Goal: Register for event/course

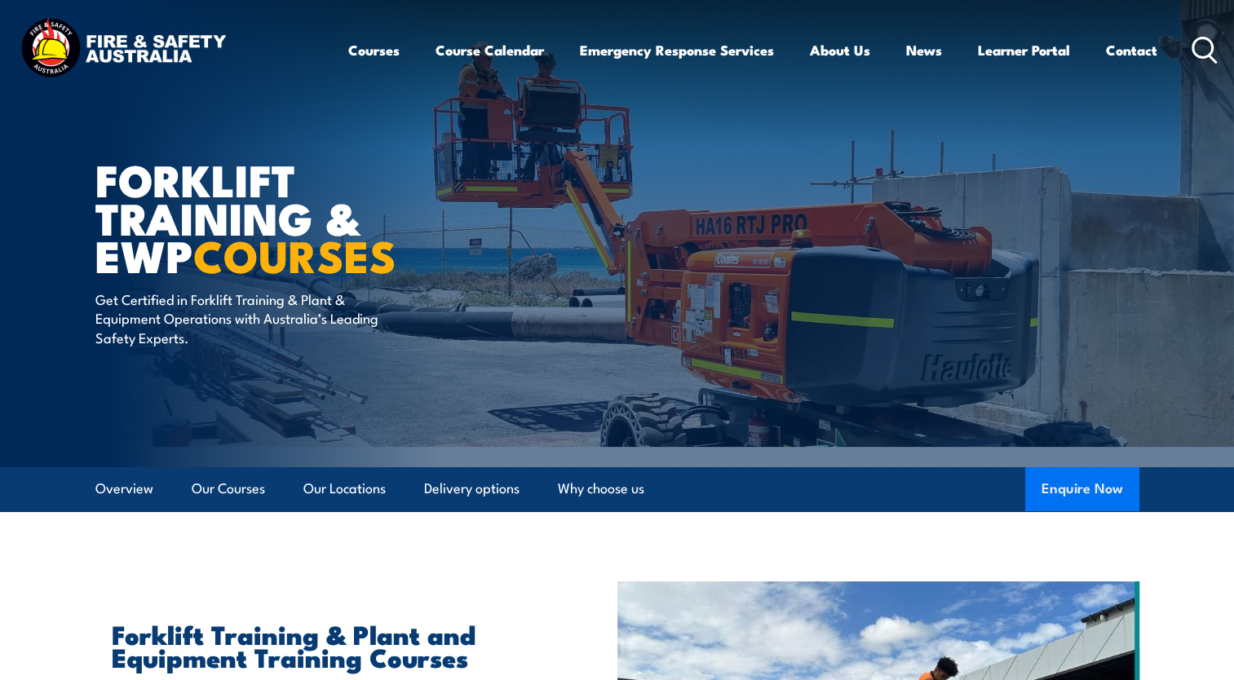
click at [1056, 484] on button "Enquire Now" at bounding box center [1082, 489] width 114 height 44
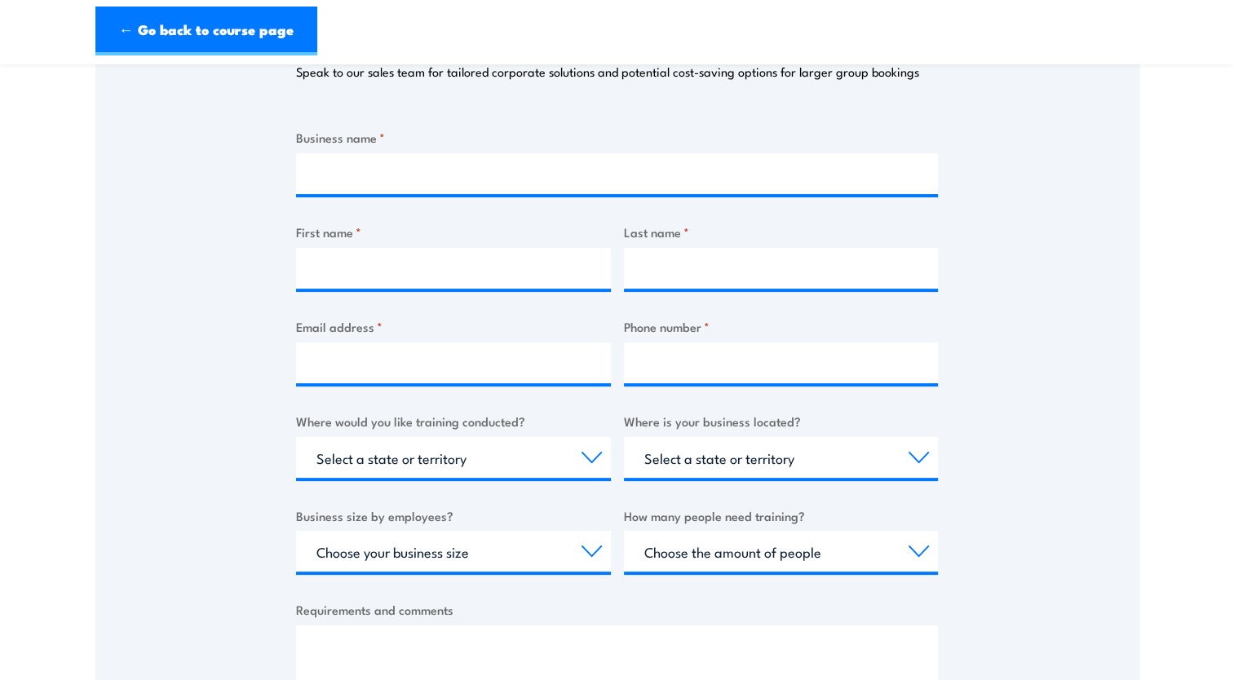
scroll to position [264, 0]
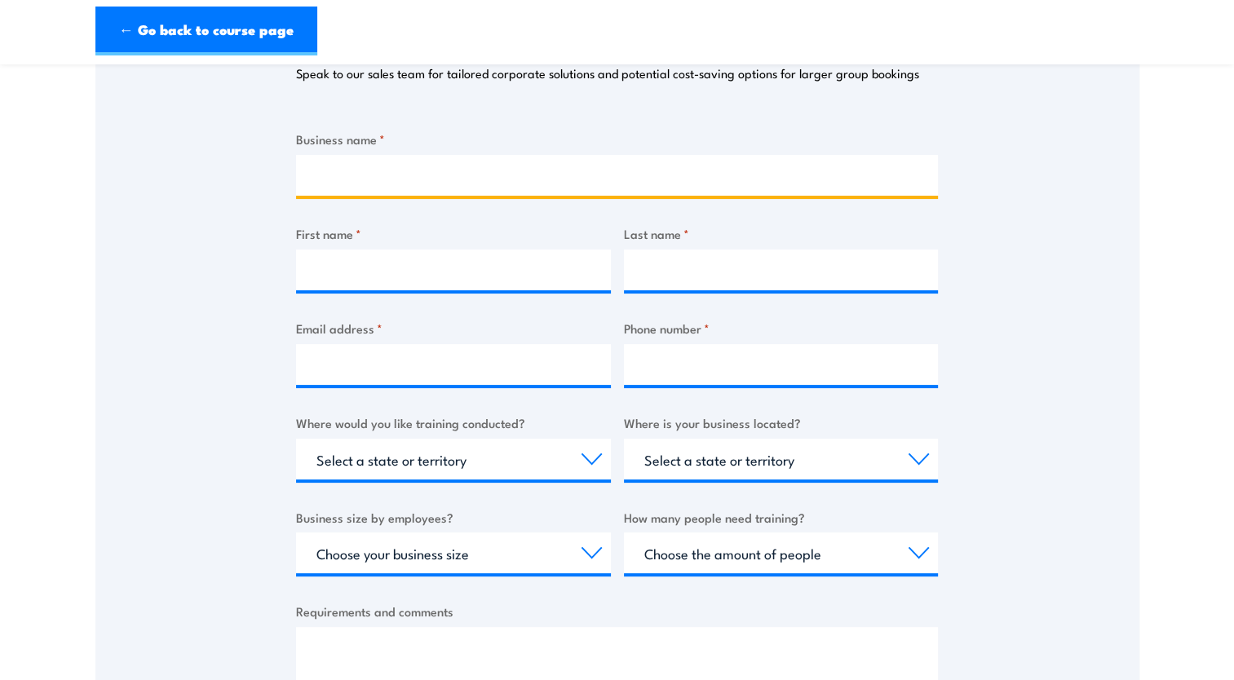
click at [506, 180] on input "Business name *" at bounding box center [617, 175] width 642 height 41
type input "LMP Project Services"
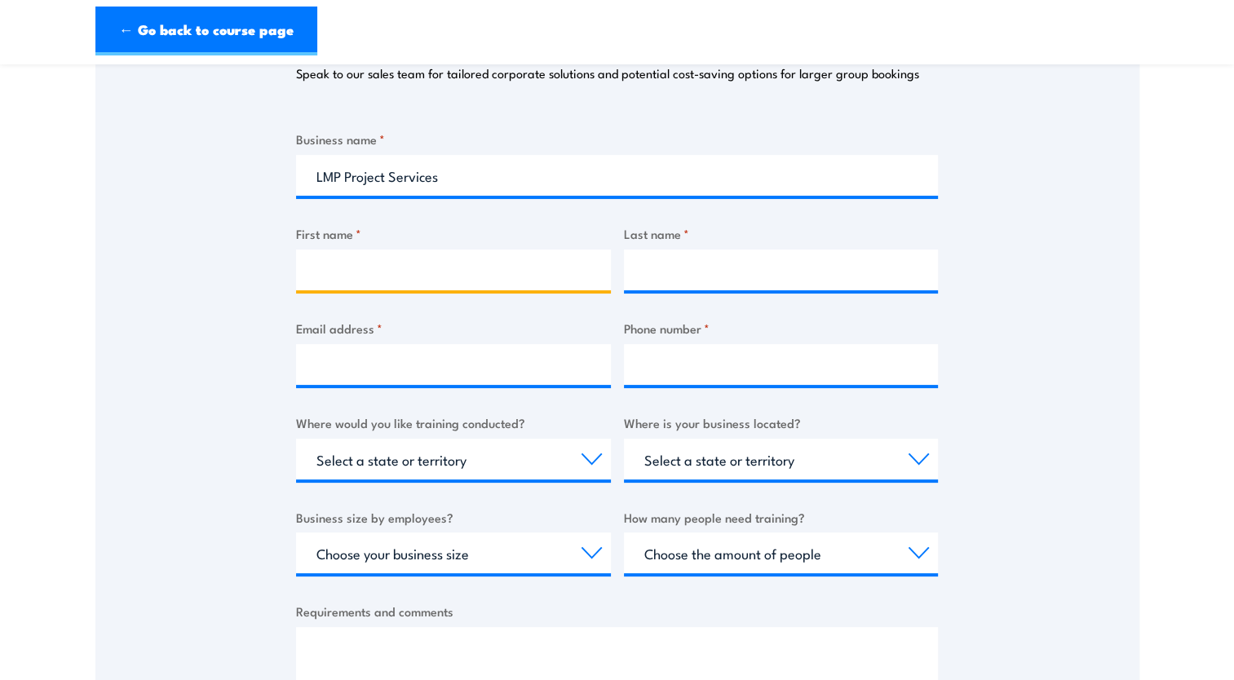
click at [440, 250] on input "First name *" at bounding box center [453, 270] width 315 height 41
type input "LETILA"
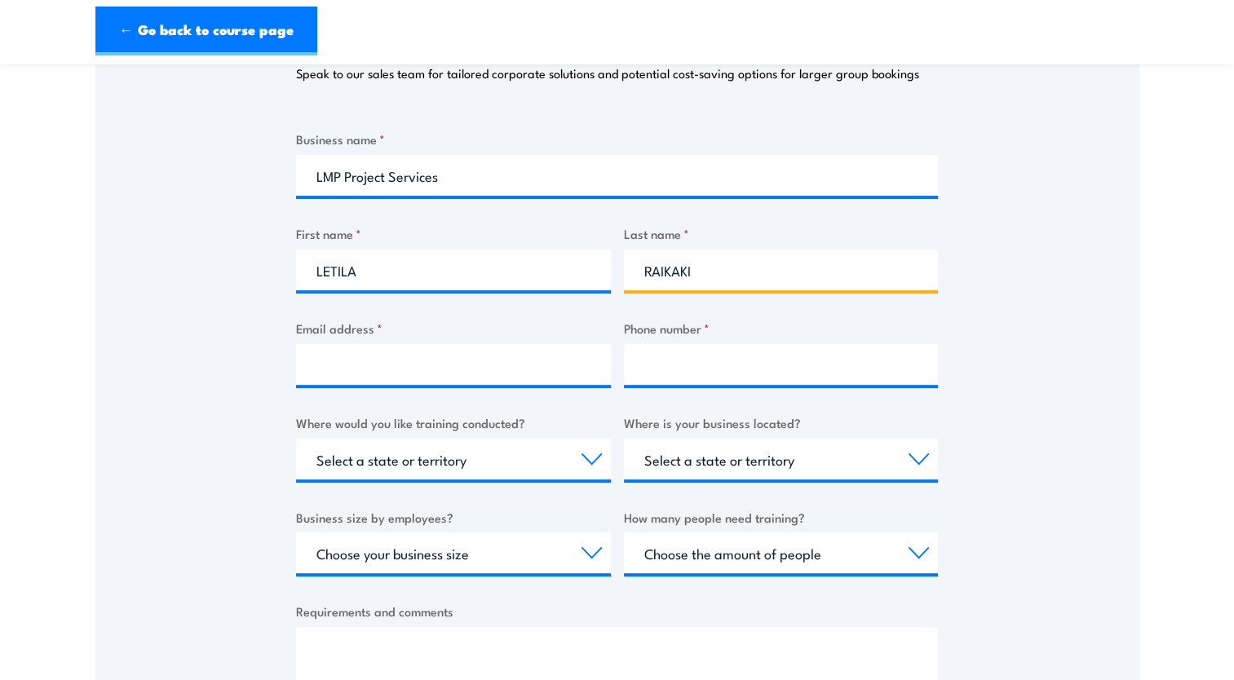
type input "raikaki"
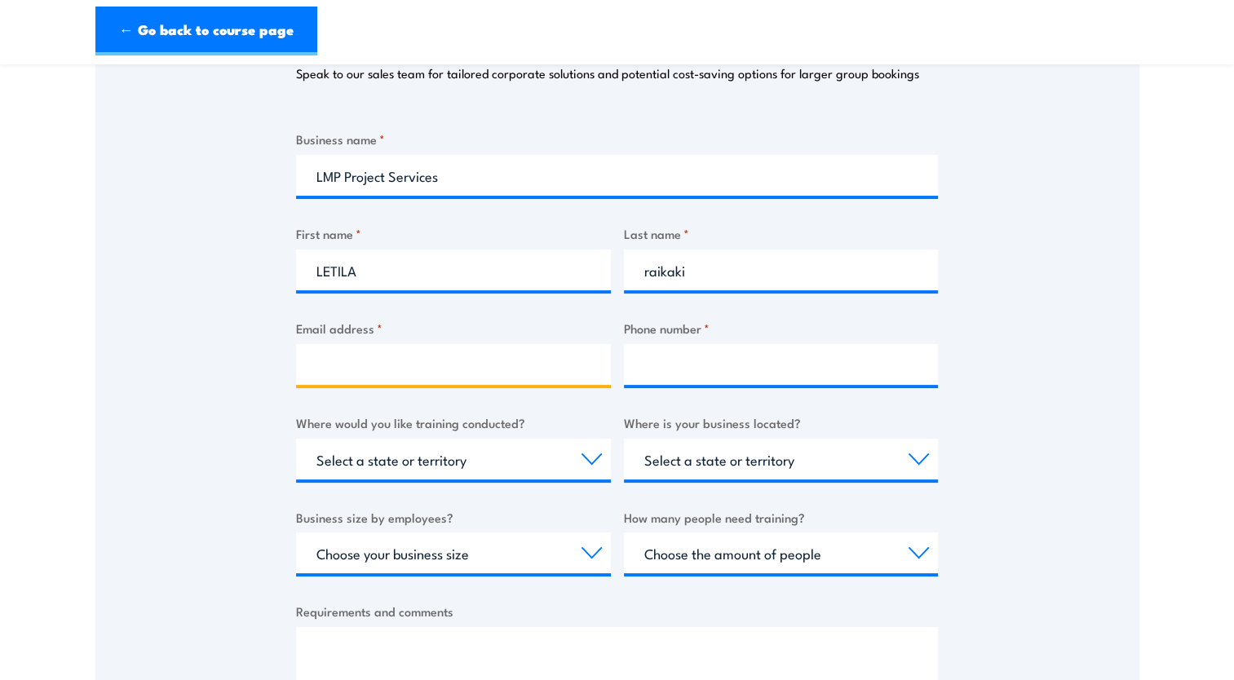
type input "l.raikaki@lmpprojectservices.com.au"
type input "0431121517"
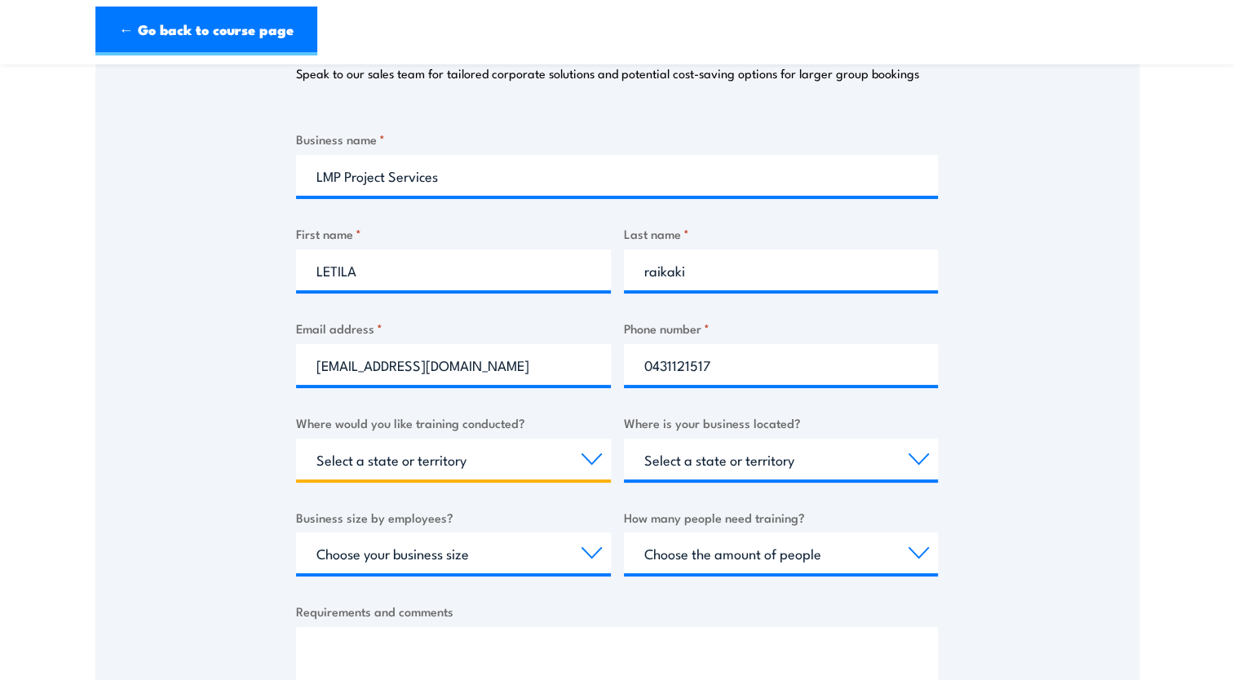
click at [484, 476] on select "Select a state or territory Nationally - multiple locations QLD NSW VIC SA ACT …" at bounding box center [453, 459] width 315 height 41
select select "QLD"
click at [296, 439] on select "Select a state or territory Nationally - multiple locations QLD NSW VIC SA ACT …" at bounding box center [453, 459] width 315 height 41
click at [760, 461] on select "Select a state or territory QLD NSW VIC SA ACT WA TAS NT" at bounding box center [781, 459] width 315 height 41
select select "QLD"
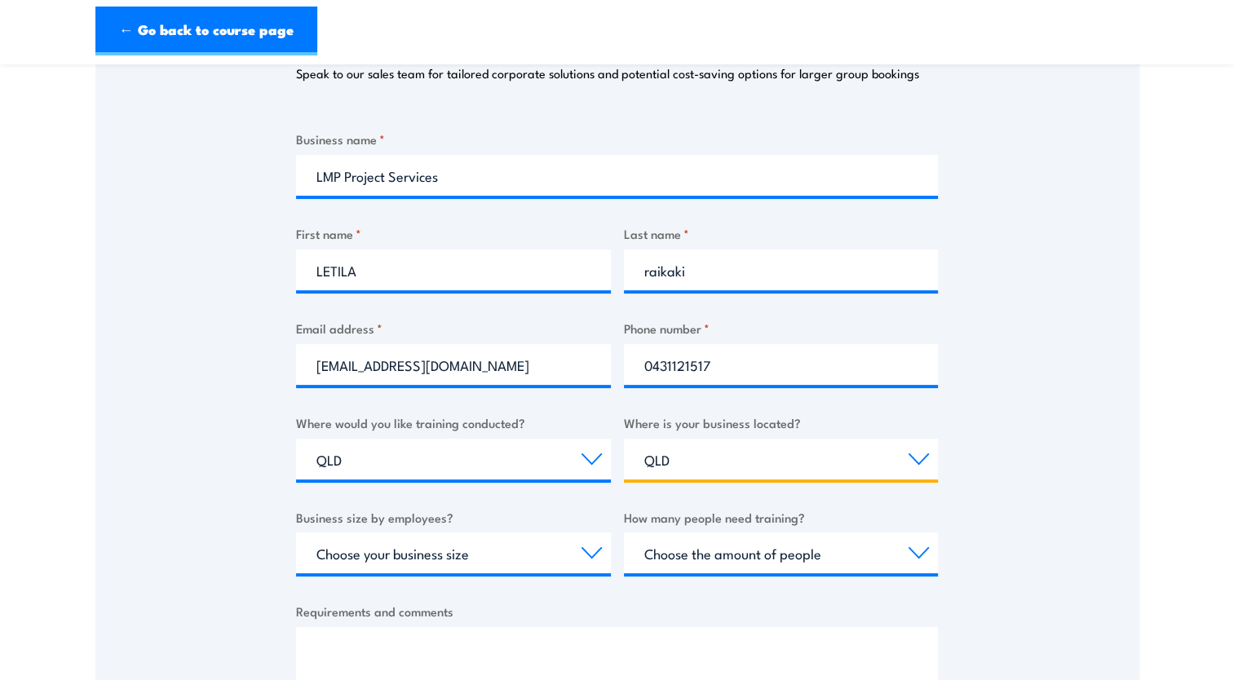
click at [624, 439] on select "Select a state or territory QLD NSW VIC SA ACT WA TAS NT" at bounding box center [781, 459] width 315 height 41
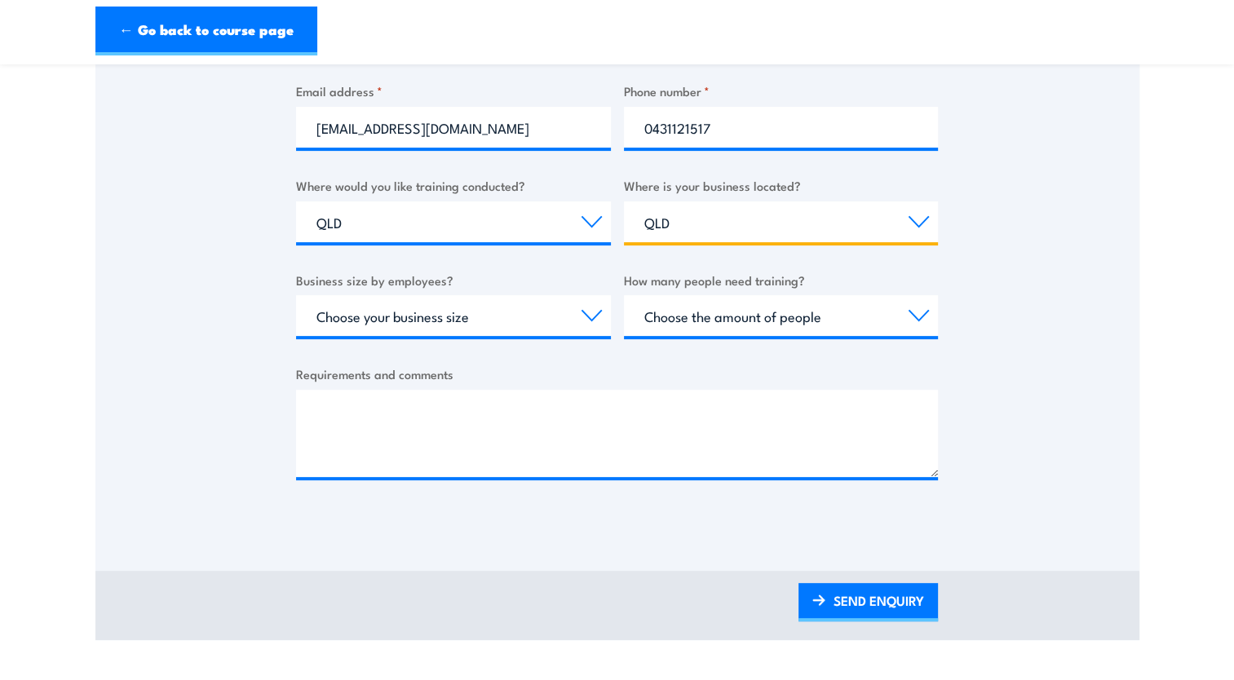
scroll to position [502, 0]
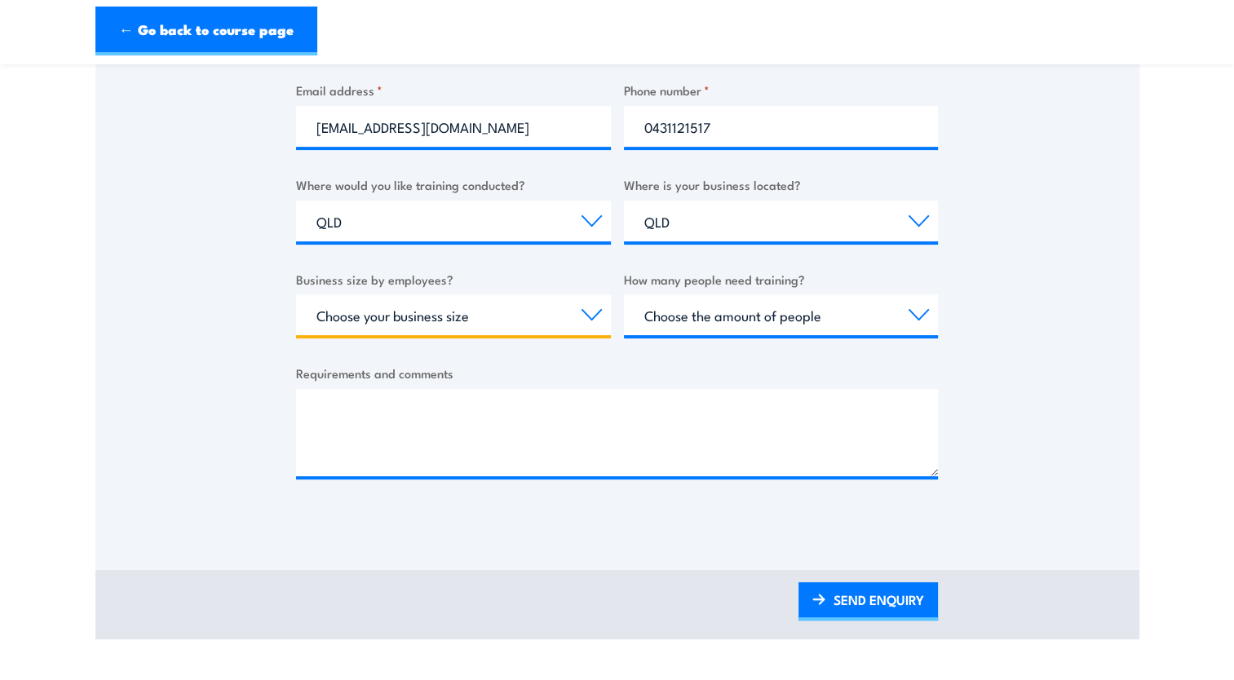
click at [533, 320] on select "Choose your business size 1 to 19 20 to 199 200+" at bounding box center [453, 314] width 315 height 41
select select "1 to 19"
click at [296, 294] on select "Choose your business size 1 to 19 20 to 199 200+" at bounding box center [453, 314] width 315 height 41
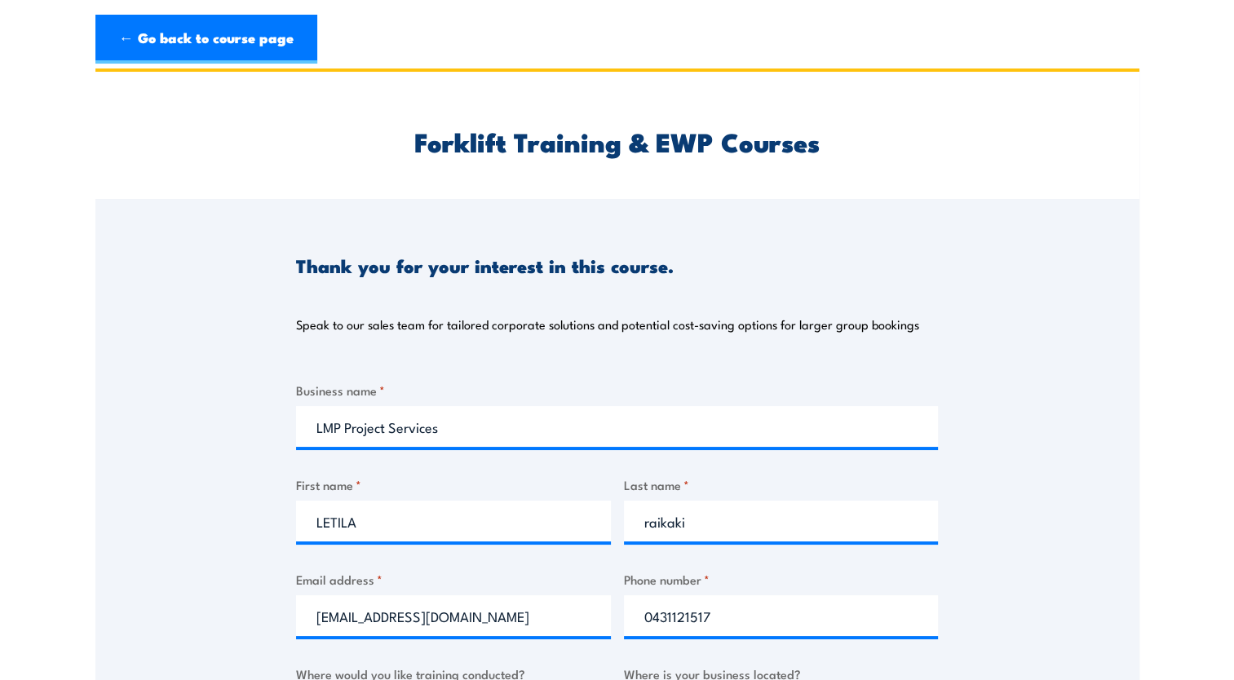
scroll to position [0, 0]
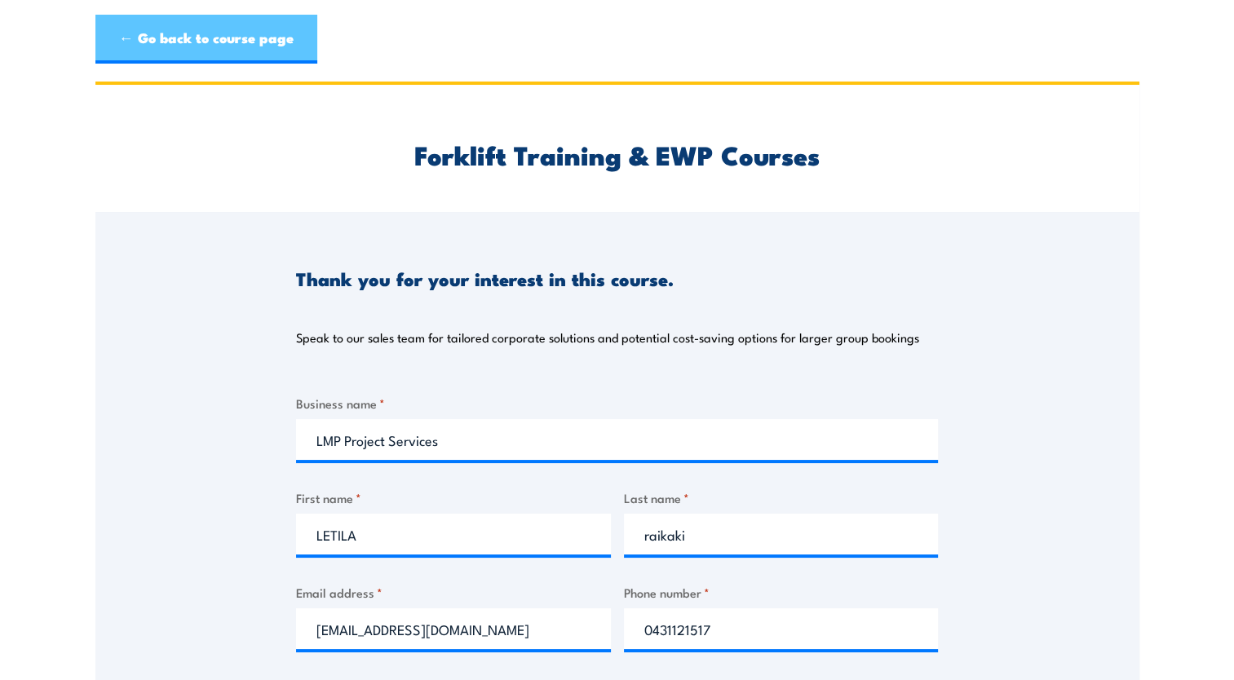
click at [238, 42] on link "← Go back to course page" at bounding box center [206, 39] width 222 height 49
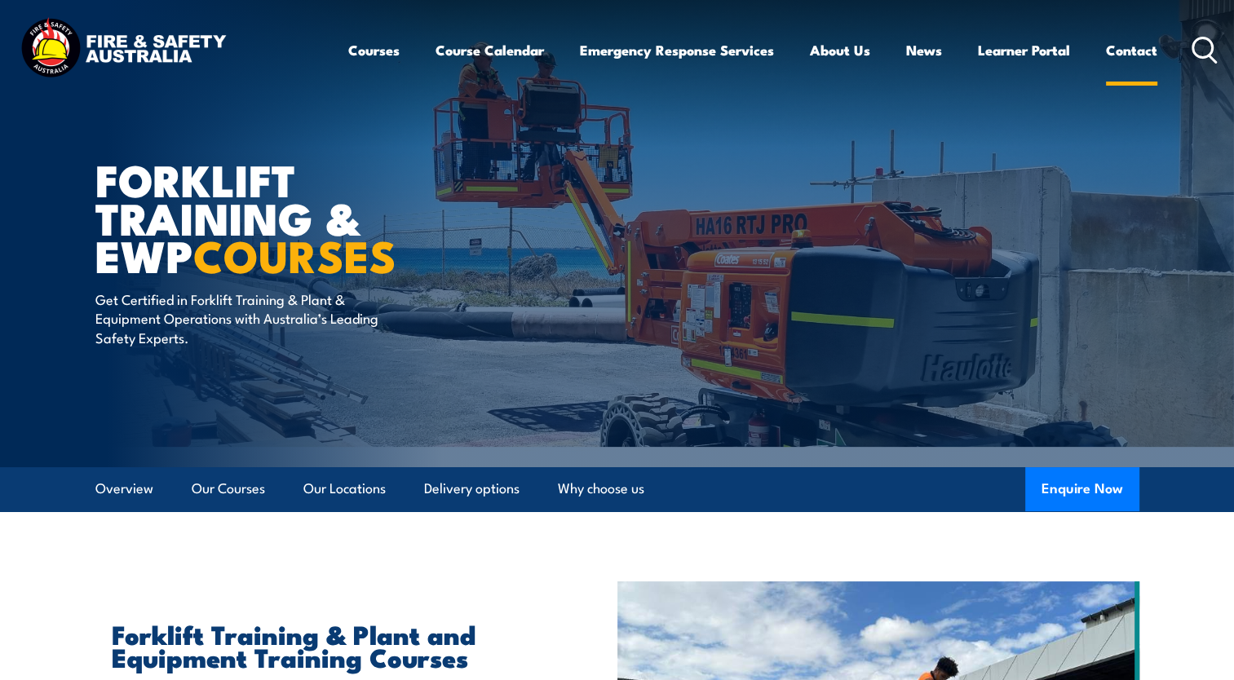
click at [1124, 55] on link "Contact" at bounding box center [1131, 50] width 51 height 43
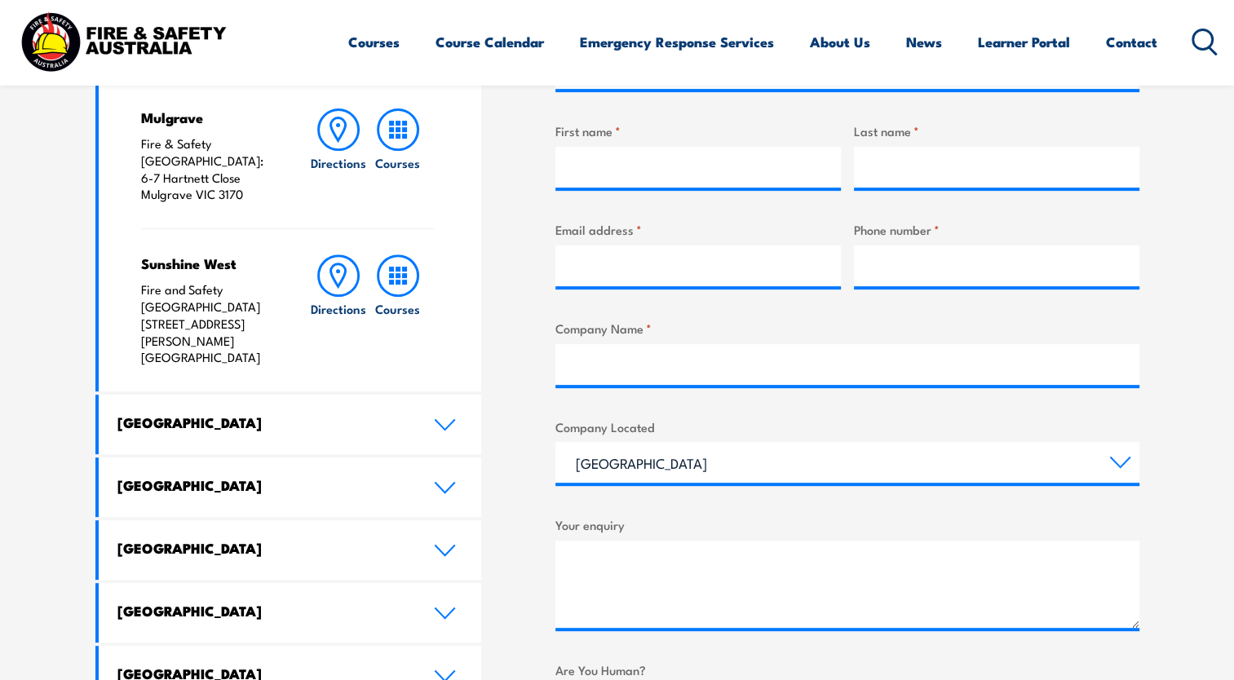
scroll to position [662, 0]
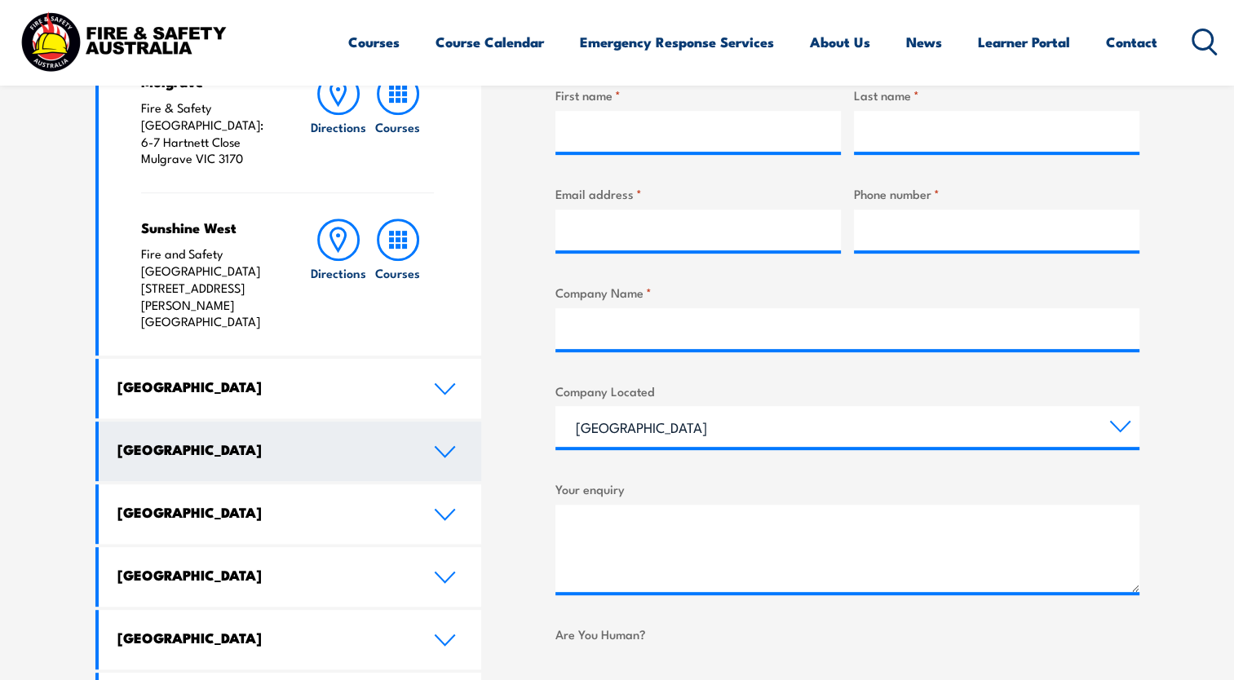
click at [431, 422] on link "Queensland" at bounding box center [290, 452] width 383 height 60
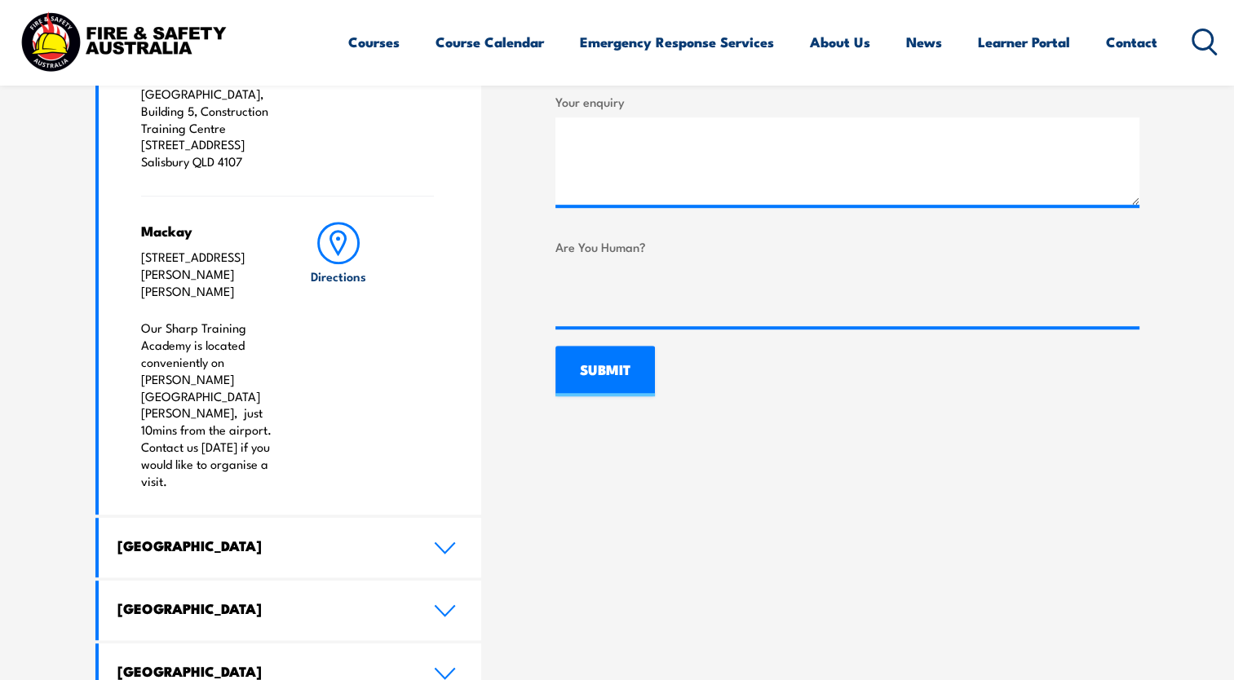
scroll to position [760, 0]
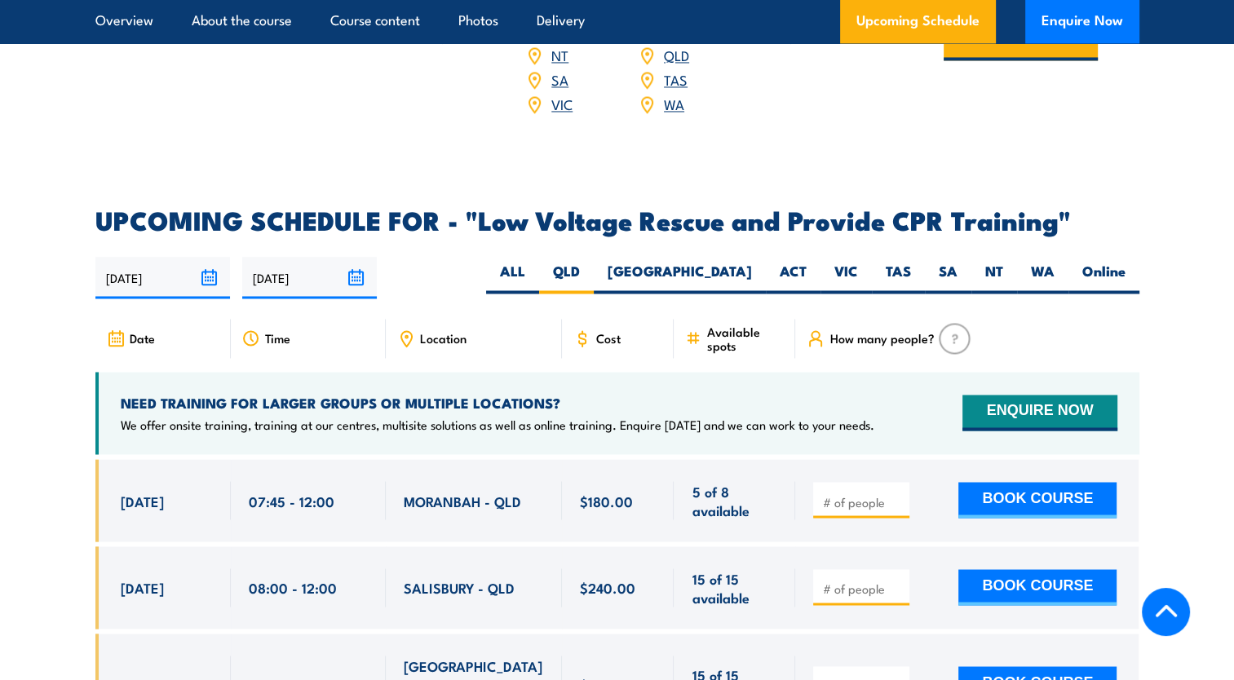
scroll to position [2652, 0]
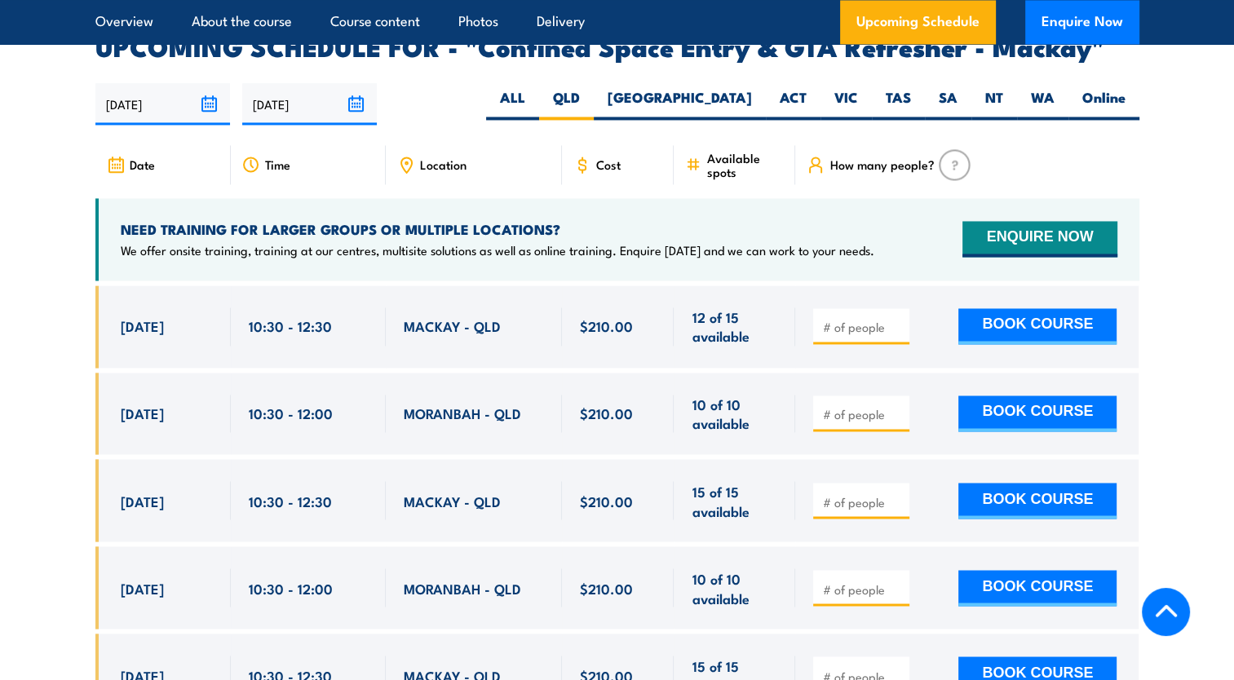
scroll to position [2651, 0]
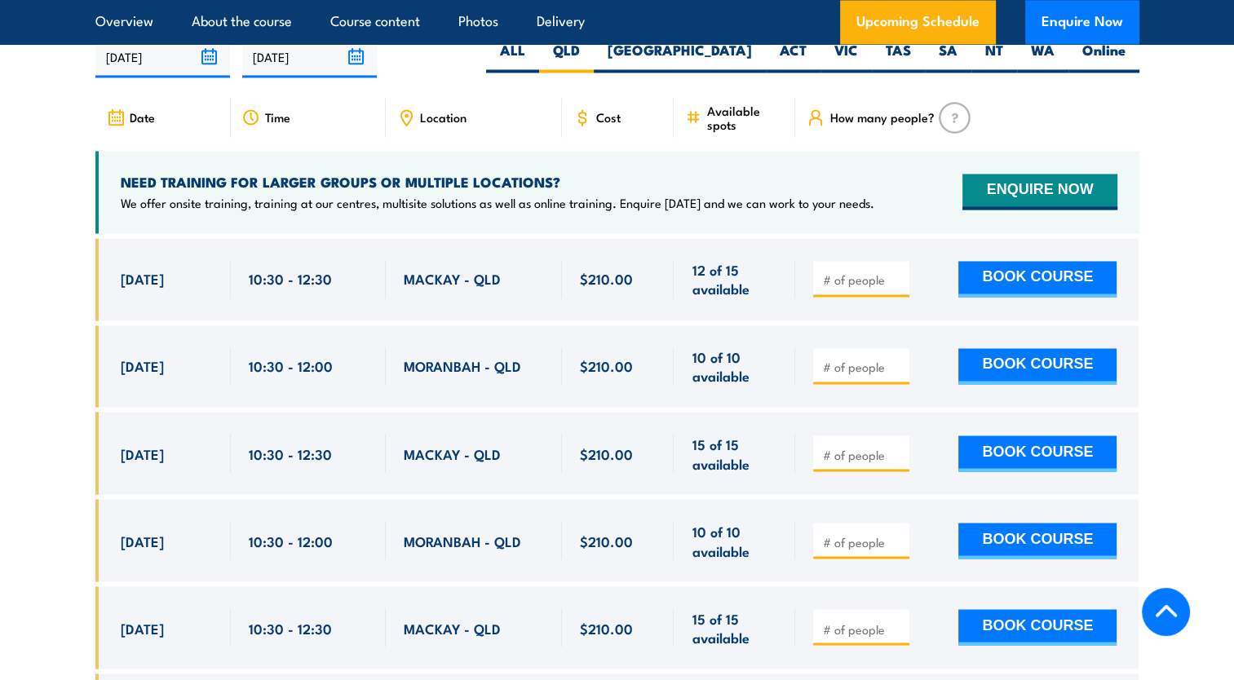
click at [843, 288] on input "number" at bounding box center [863, 280] width 82 height 16
type input "1"
click at [1006, 291] on button "BOOK COURSE" at bounding box center [1037, 279] width 158 height 36
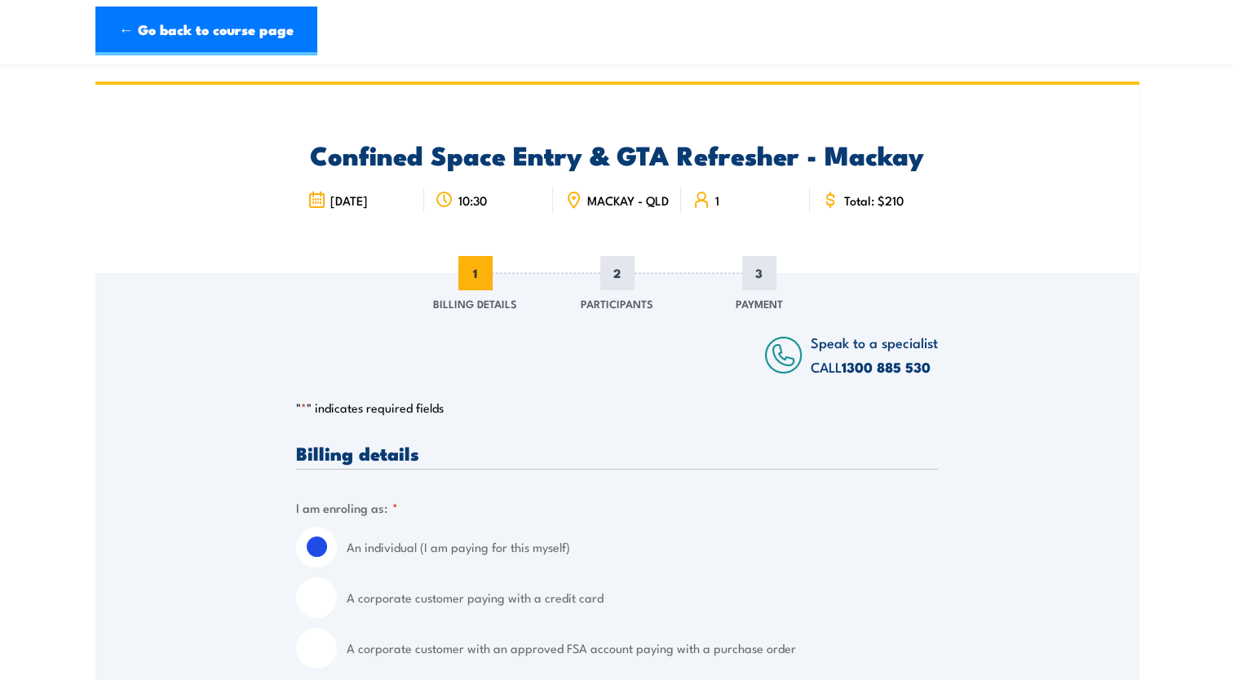
scroll to position [205, 0]
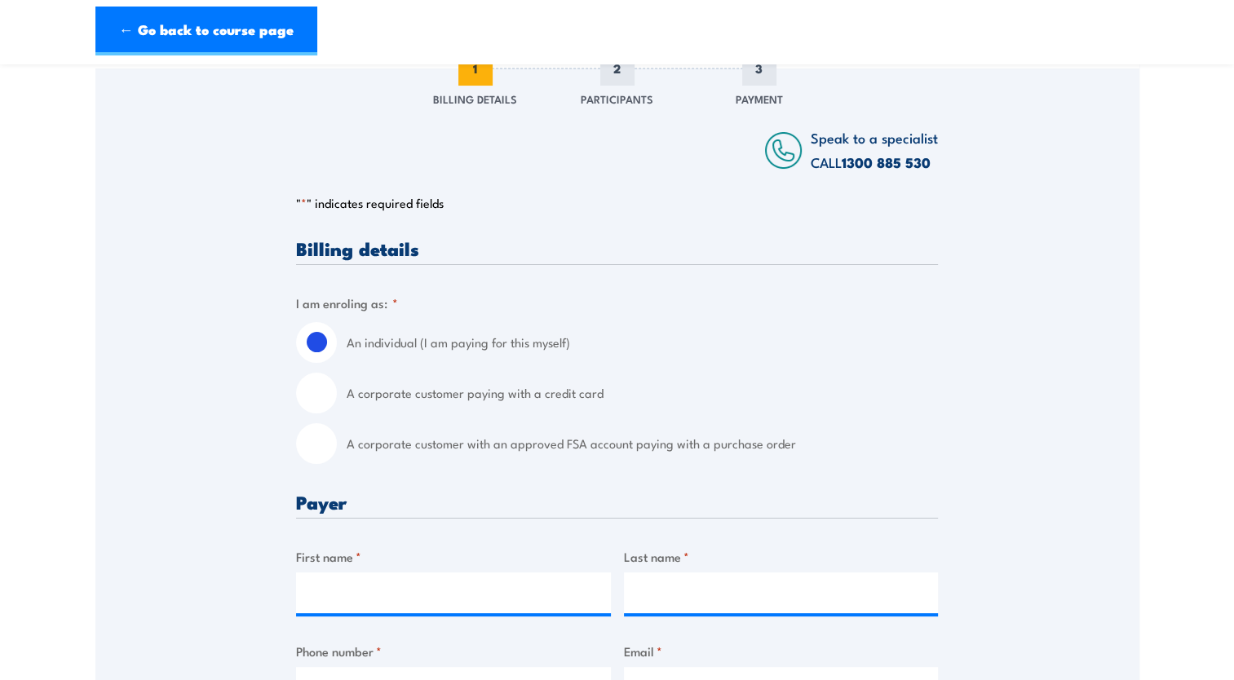
click at [323, 395] on input "A corporate customer paying with a credit card" at bounding box center [316, 393] width 41 height 41
radio input "true"
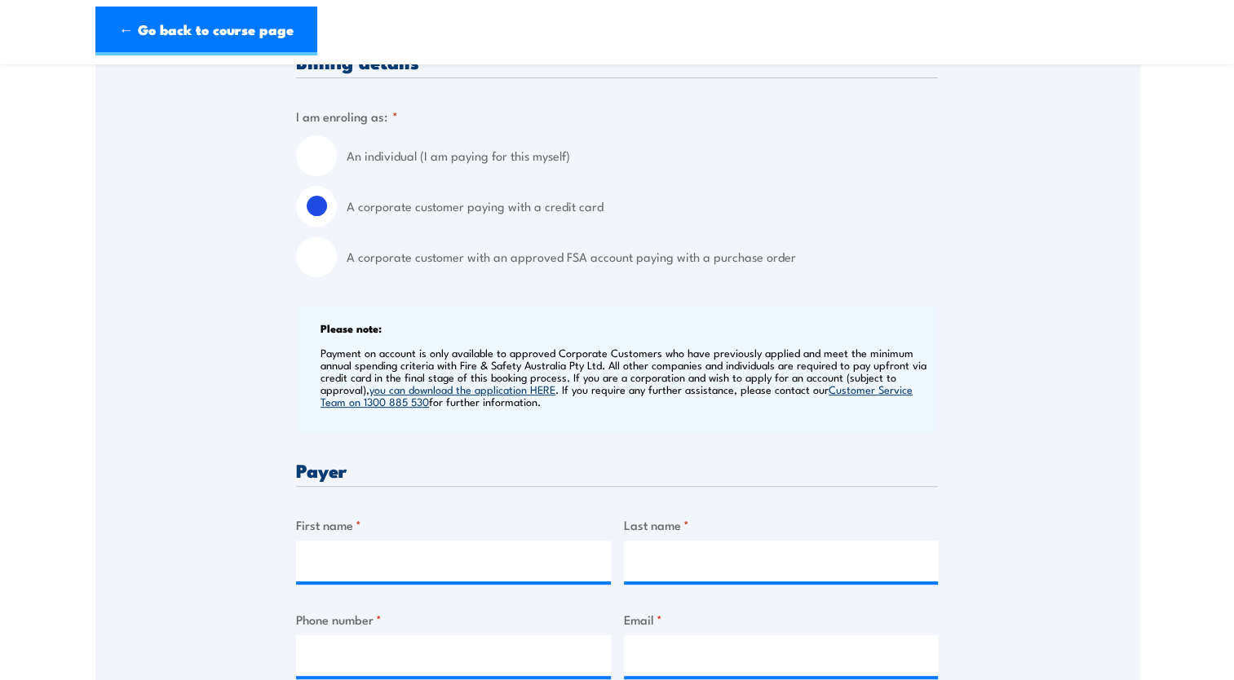
scroll to position [391, 0]
click at [326, 165] on input "An individual (I am paying for this myself)" at bounding box center [316, 155] width 41 height 41
radio input "true"
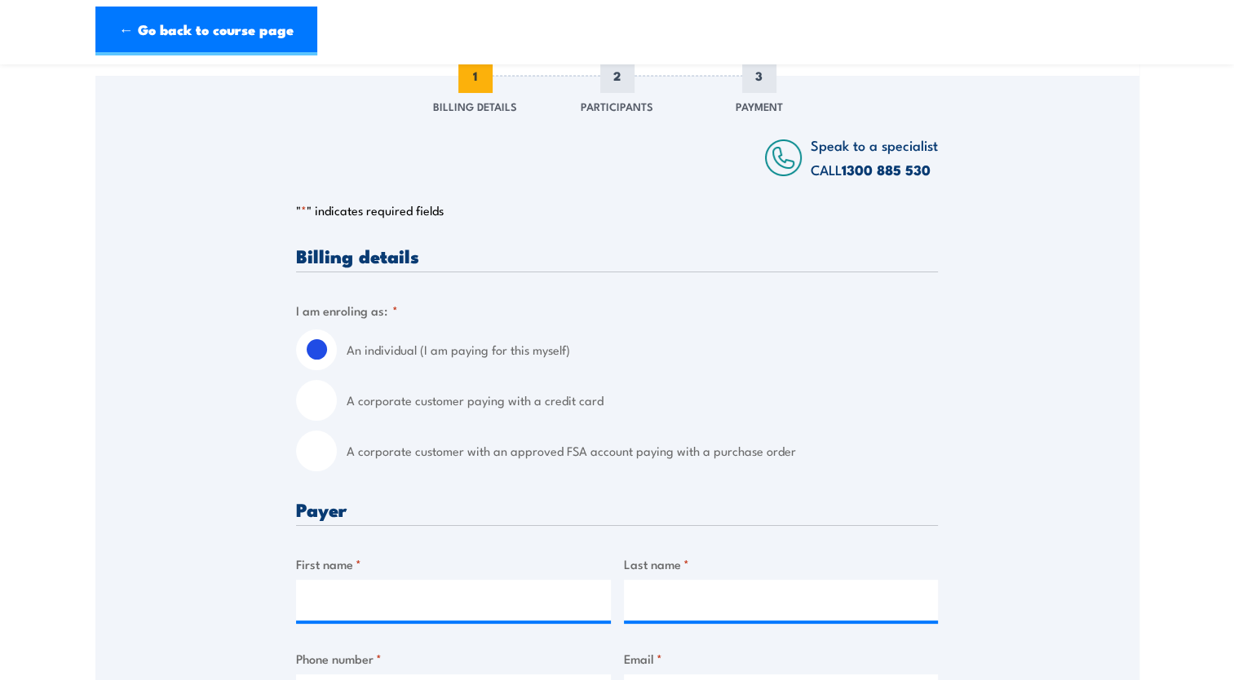
scroll to position [0, 0]
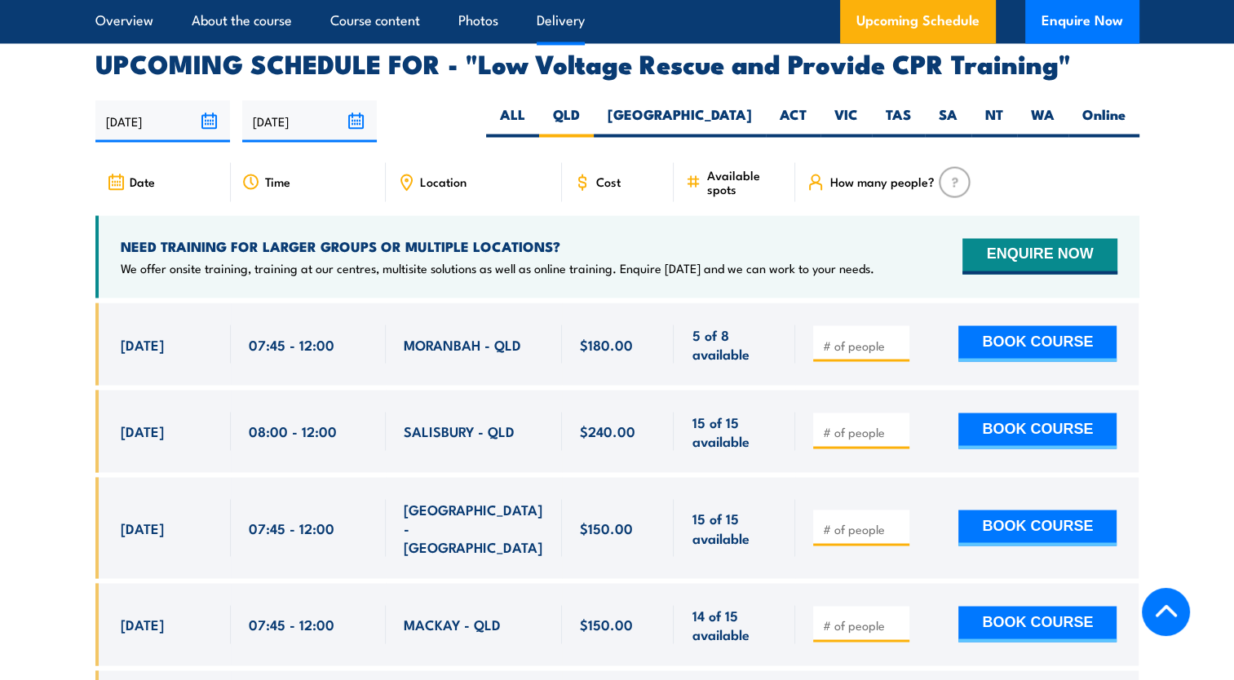
scroll to position [2825, 0]
